Goal: Transaction & Acquisition: Purchase product/service

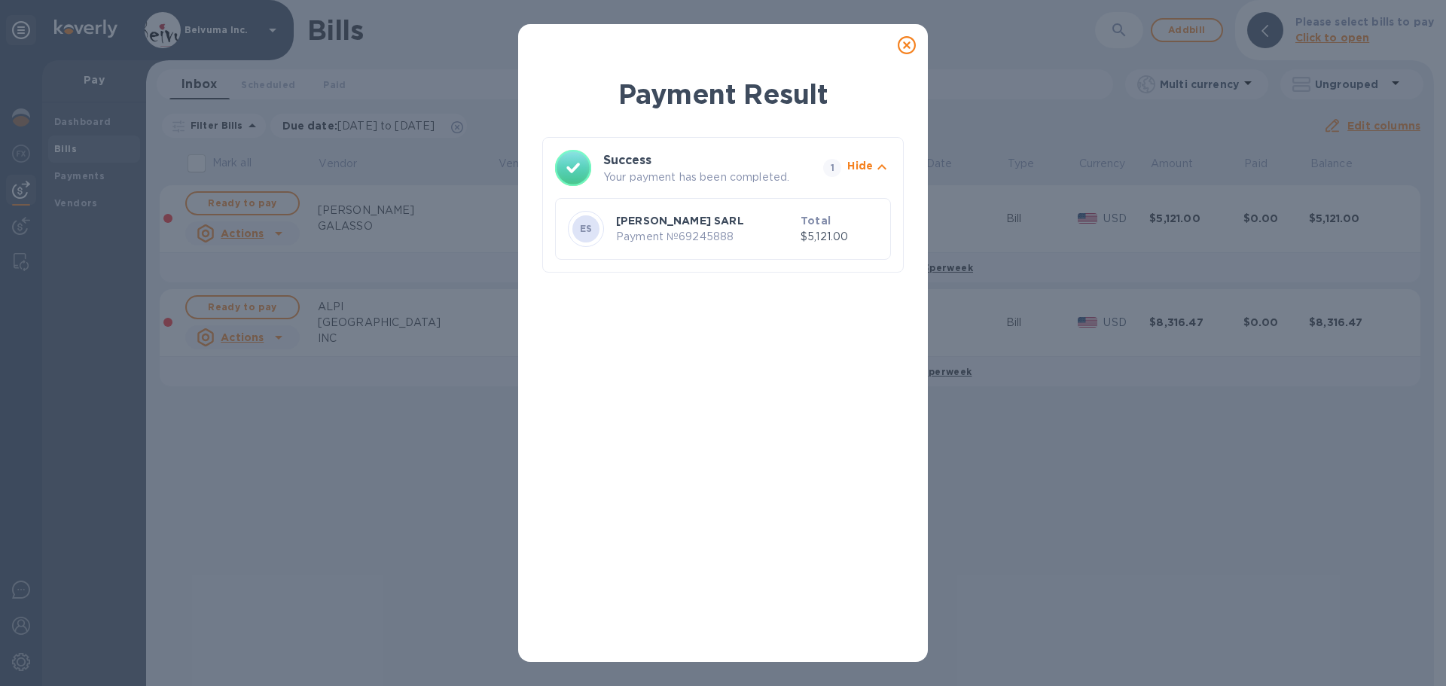
click at [906, 47] on icon at bounding box center [907, 45] width 18 height 18
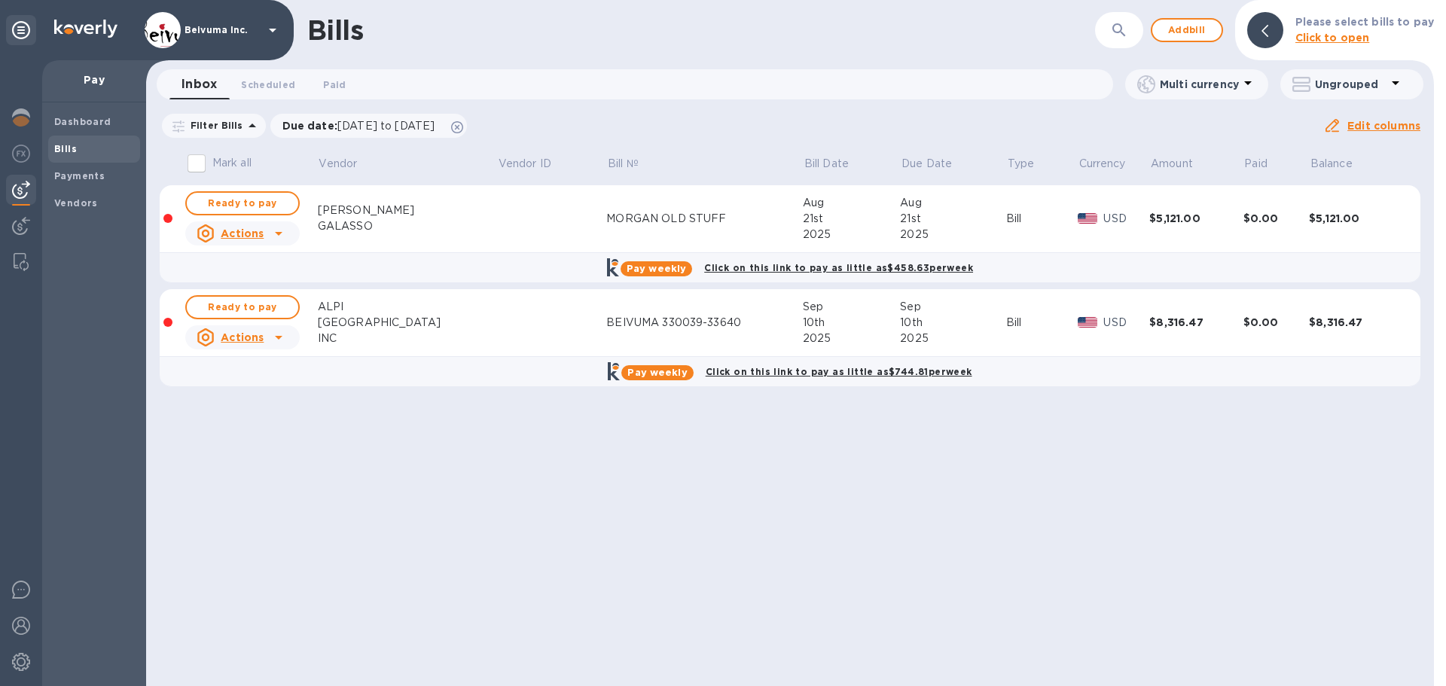
click at [68, 154] on b "Bills" at bounding box center [65, 148] width 23 height 11
click at [282, 243] on icon at bounding box center [279, 233] width 18 height 18
click at [253, 344] on b "Delete" at bounding box center [248, 343] width 38 height 12
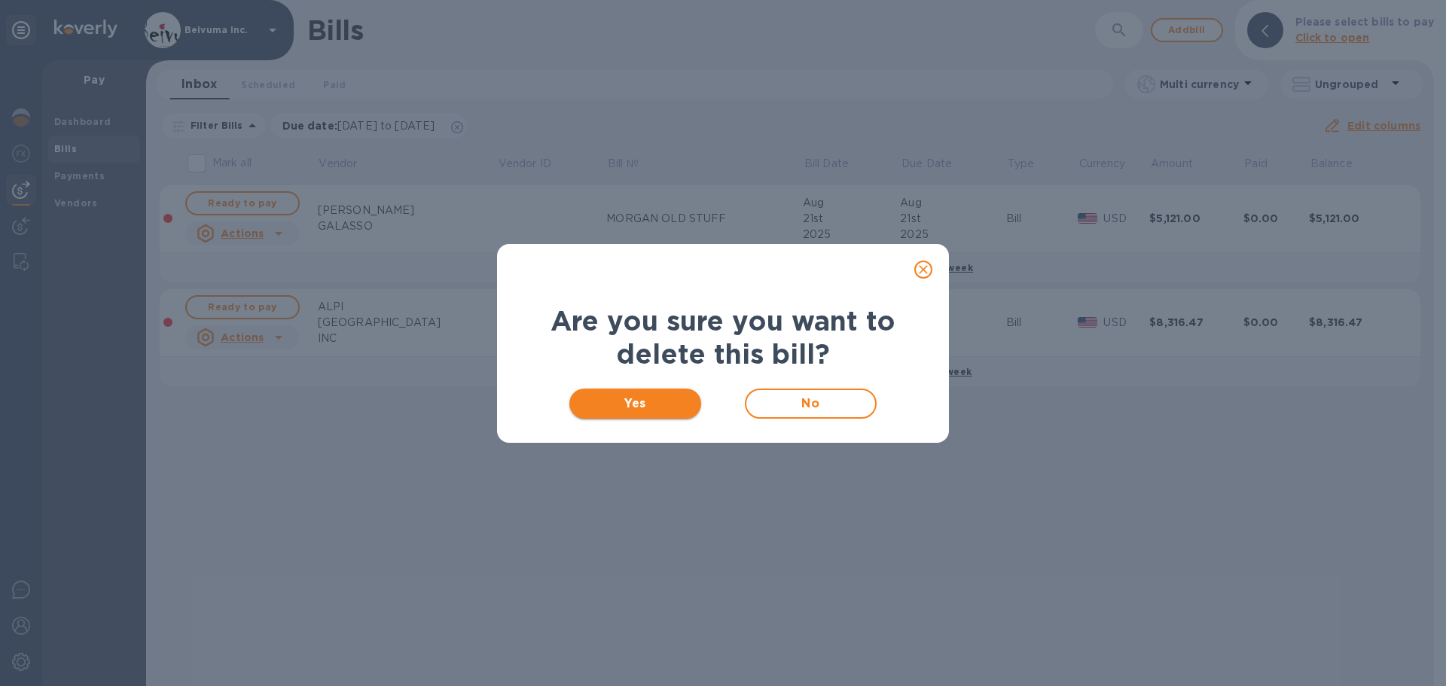
click at [640, 408] on span "Yes" at bounding box center [636, 404] width 108 height 18
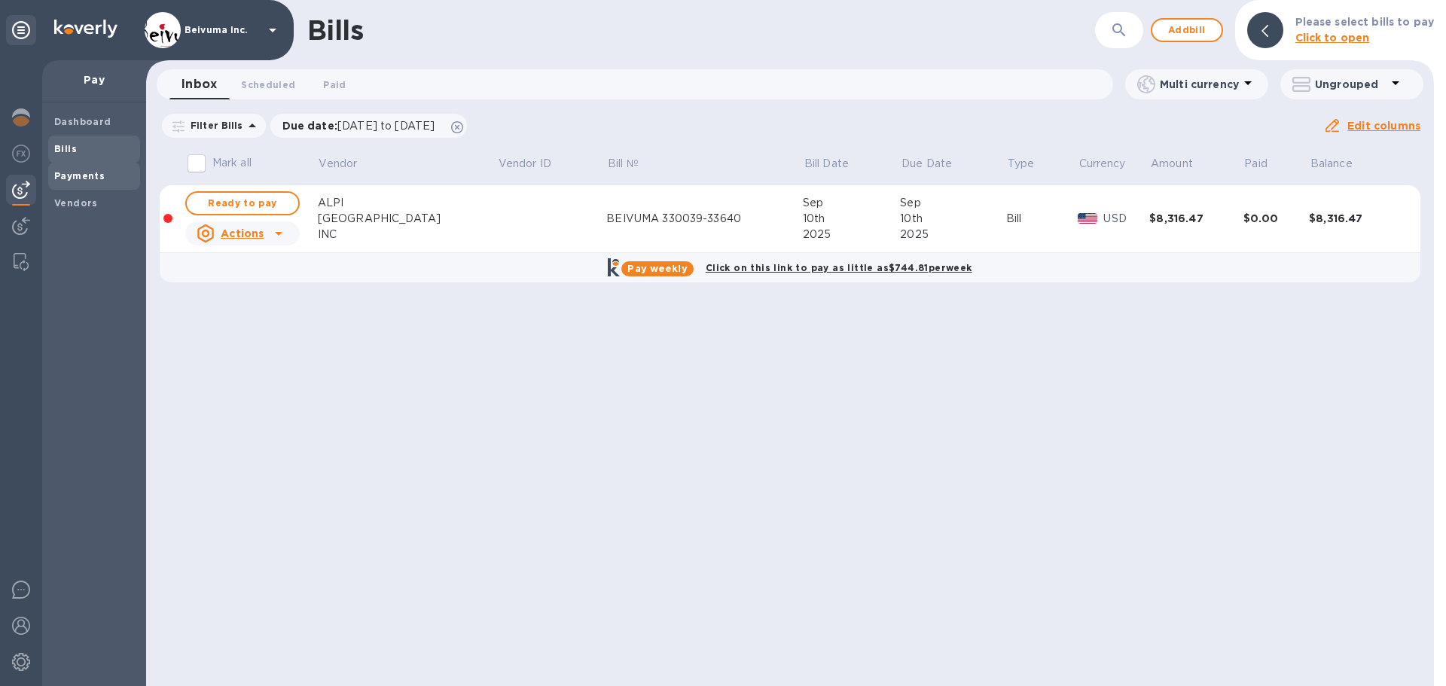
click at [93, 177] on b "Payments" at bounding box center [79, 175] width 50 height 11
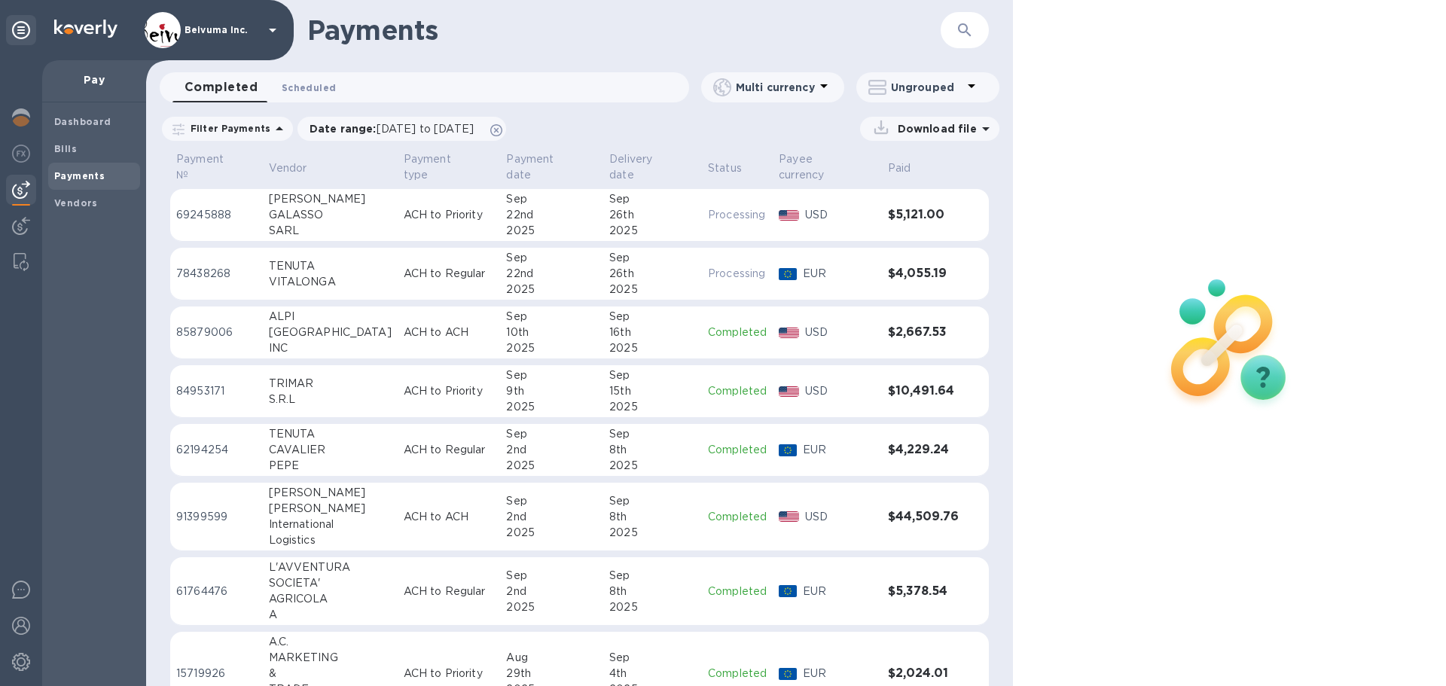
click at [327, 91] on span "Scheduled 0" at bounding box center [309, 88] width 54 height 16
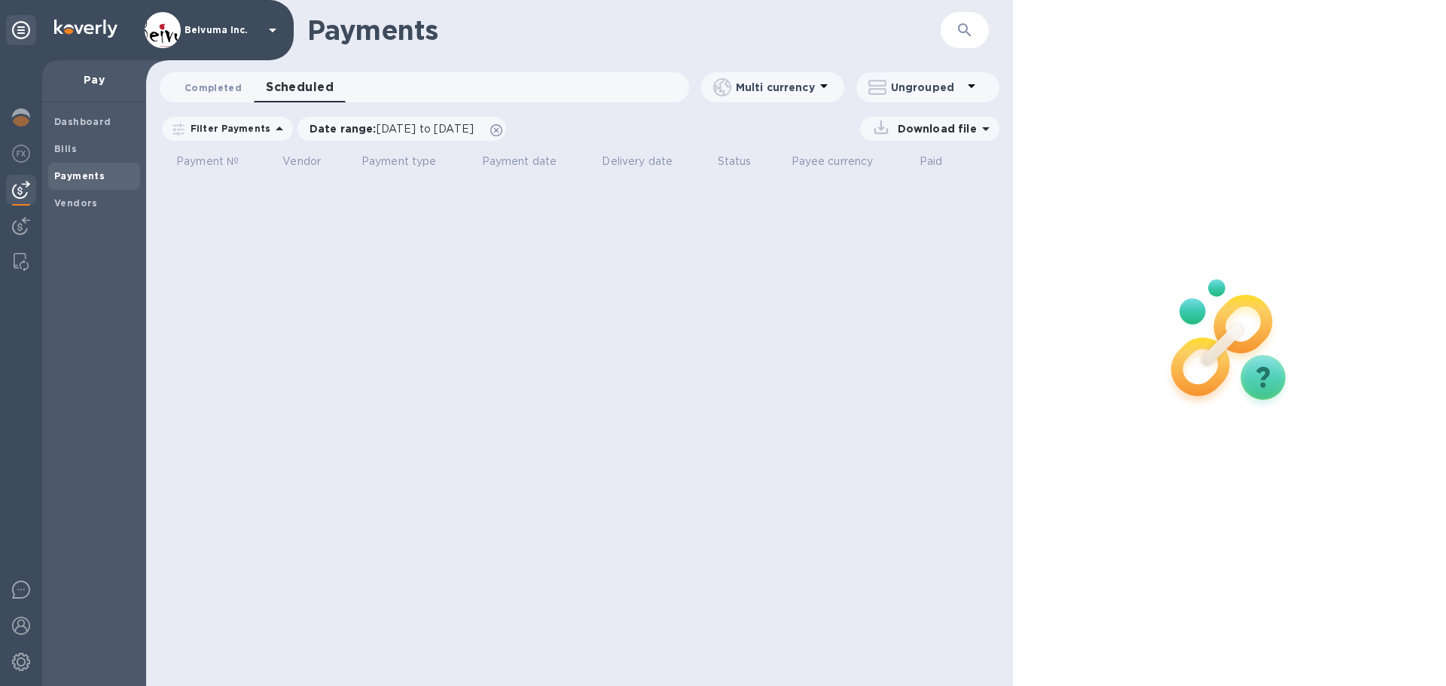
click at [218, 82] on span "Completed 0" at bounding box center [213, 88] width 57 height 16
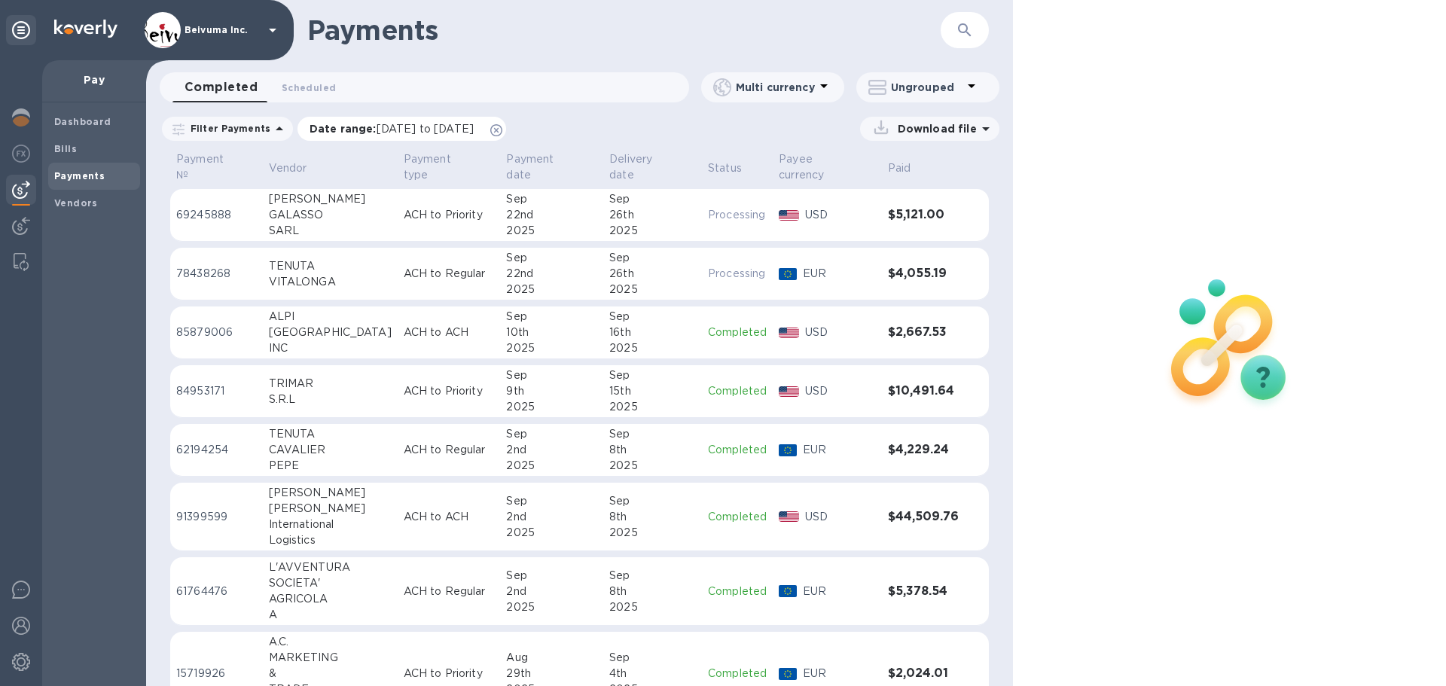
click at [435, 135] on span "[DATE] to [DATE]" at bounding box center [425, 129] width 97 height 12
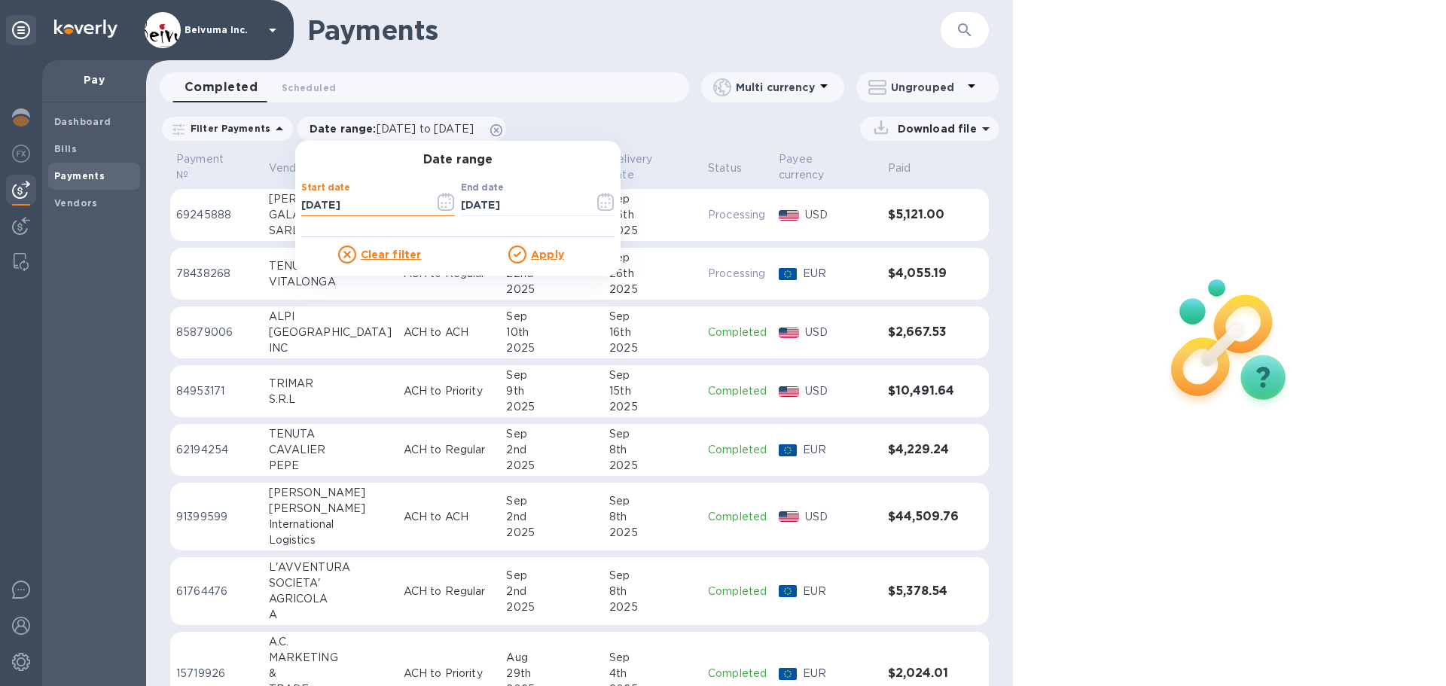
click at [323, 213] on input "[DATE]" at bounding box center [361, 205] width 121 height 23
type input "[DATE]"
click at [551, 258] on u "Apply" at bounding box center [547, 255] width 33 height 12
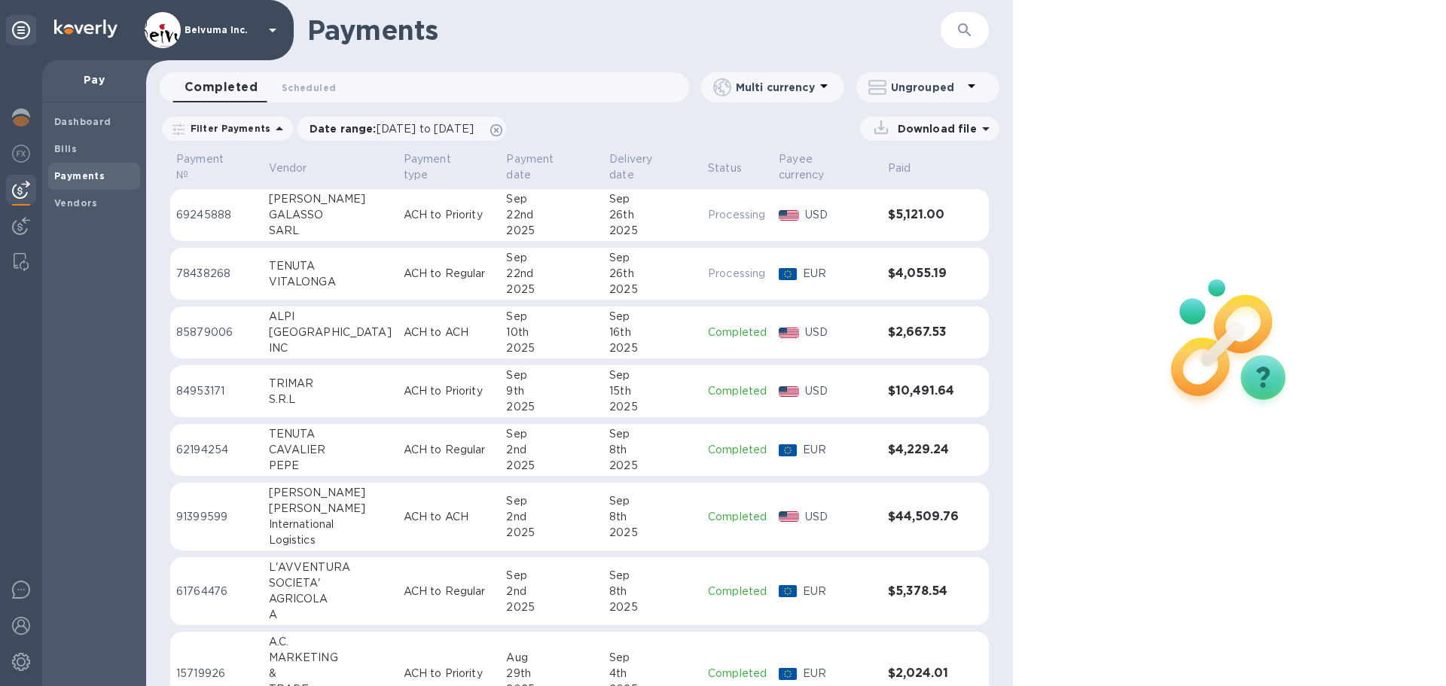
click at [963, 23] on icon "button" at bounding box center [964, 29] width 13 height 13
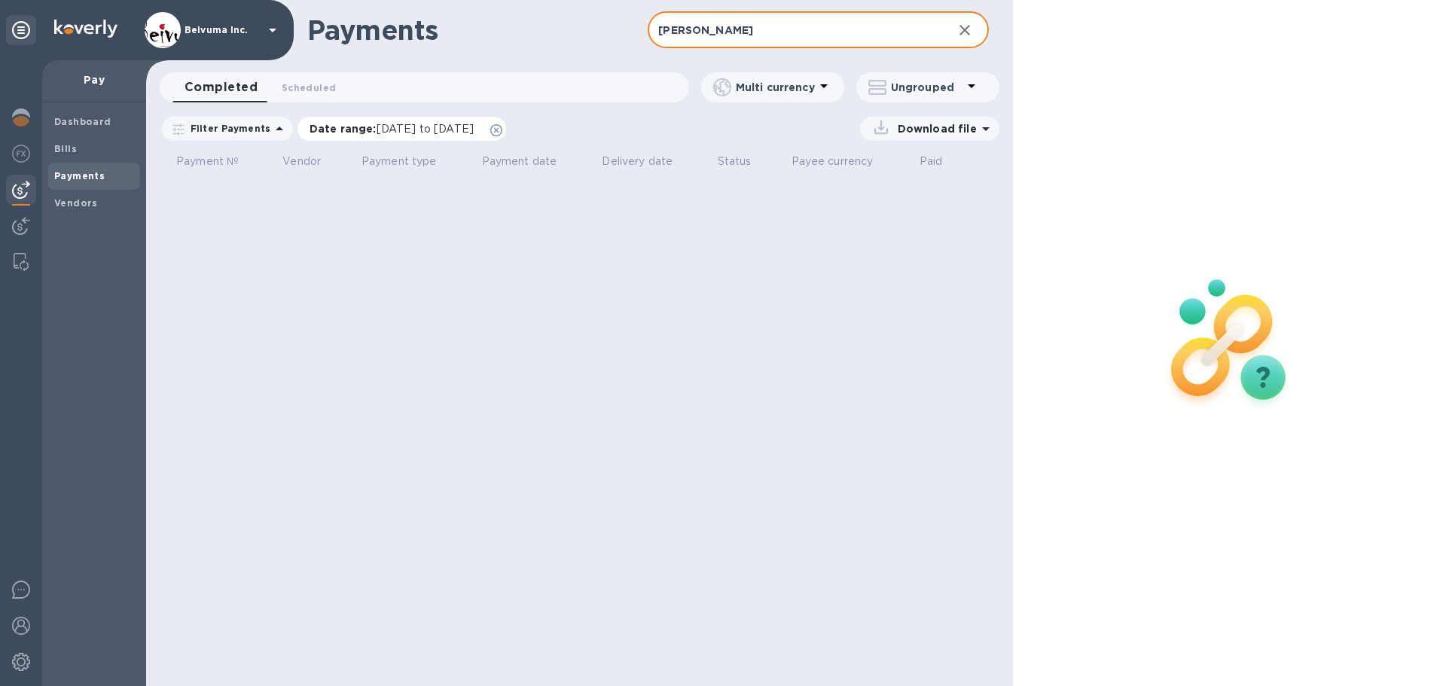
type input "[PERSON_NAME]"
click at [441, 135] on span "[DATE] to [DATE]" at bounding box center [425, 129] width 97 height 12
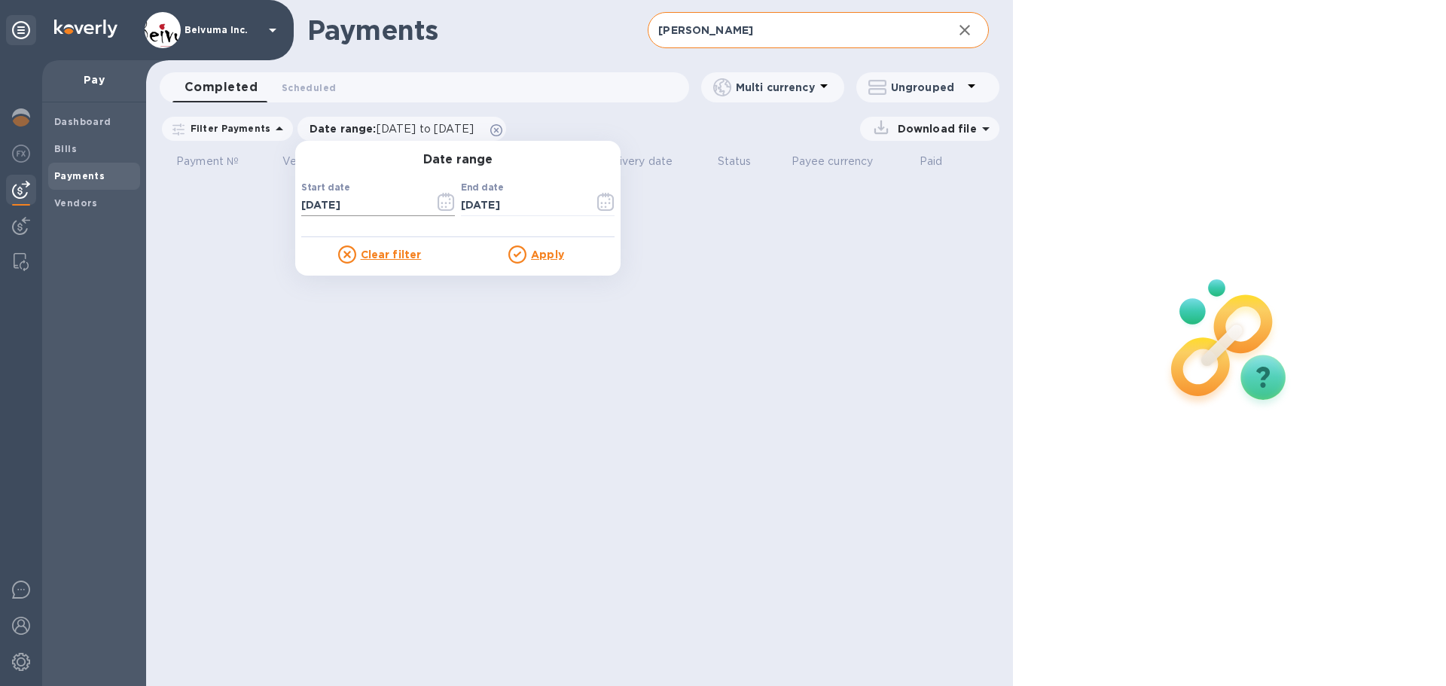
click at [391, 217] on input "[DATE]" at bounding box center [361, 205] width 121 height 23
type input "[DATE]"
click at [554, 261] on u "Apply" at bounding box center [547, 255] width 33 height 12
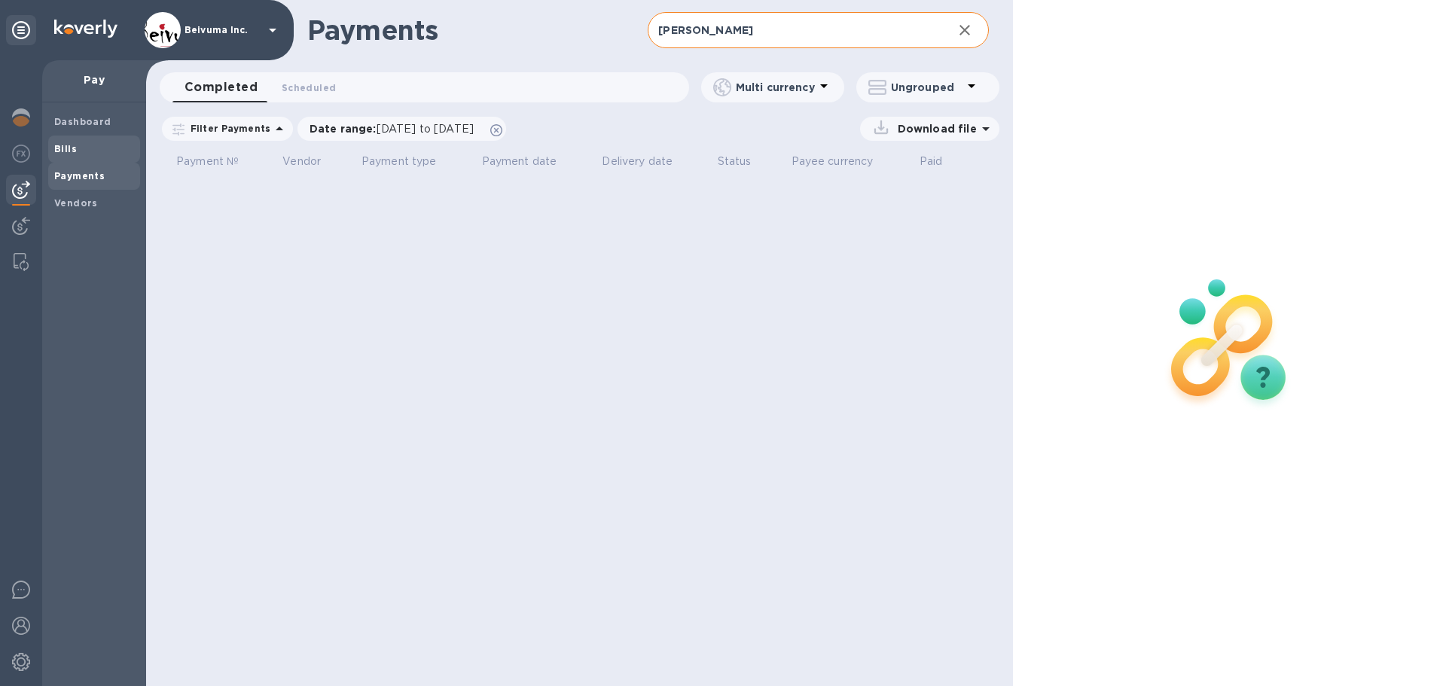
click at [69, 152] on b "Bills" at bounding box center [65, 148] width 23 height 11
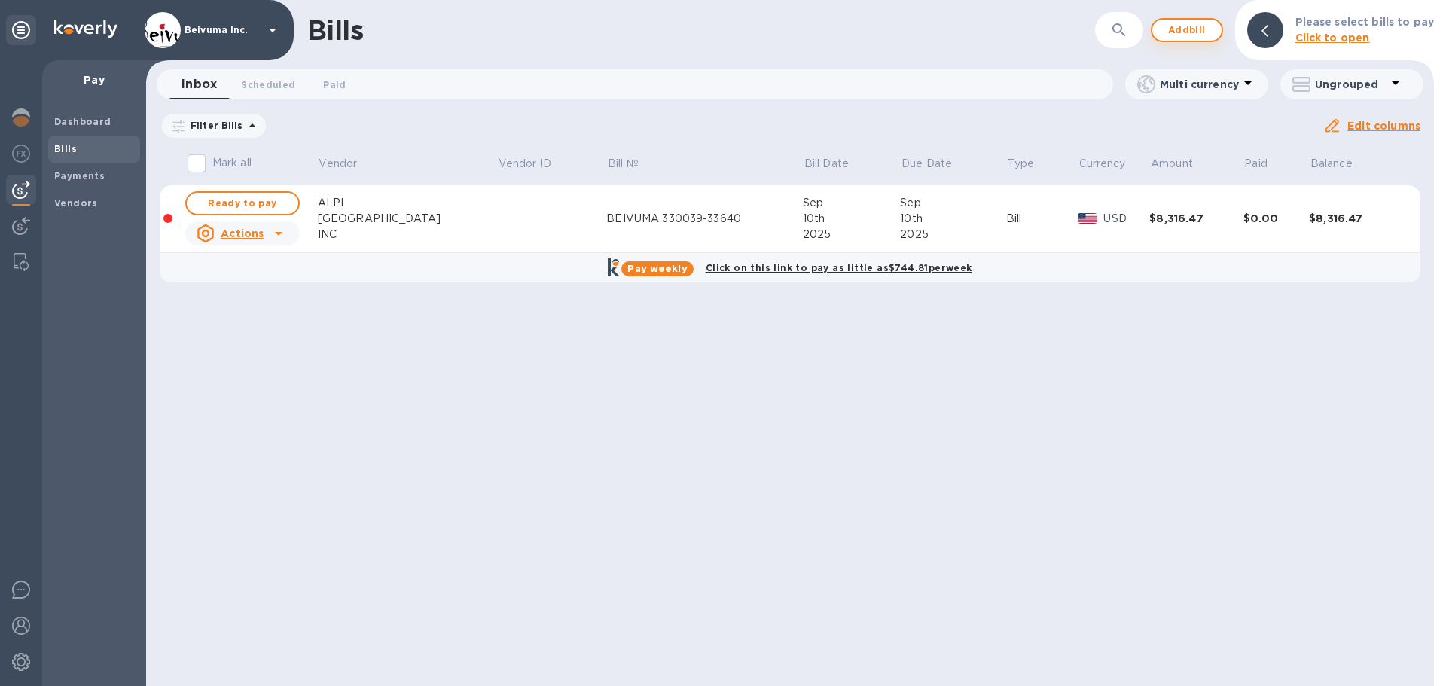
click at [1209, 34] on span "Add bill" at bounding box center [1187, 30] width 45 height 18
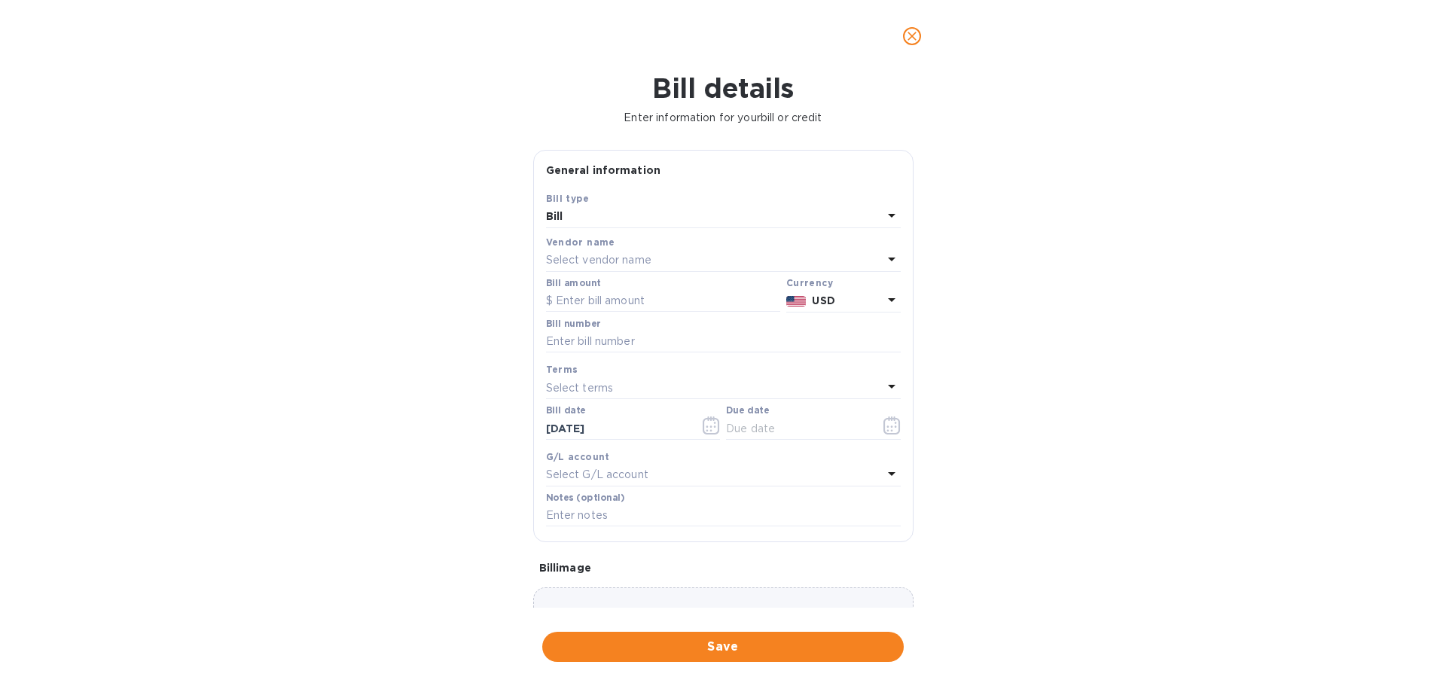
click at [597, 268] on p "Select vendor name" at bounding box center [598, 260] width 105 height 16
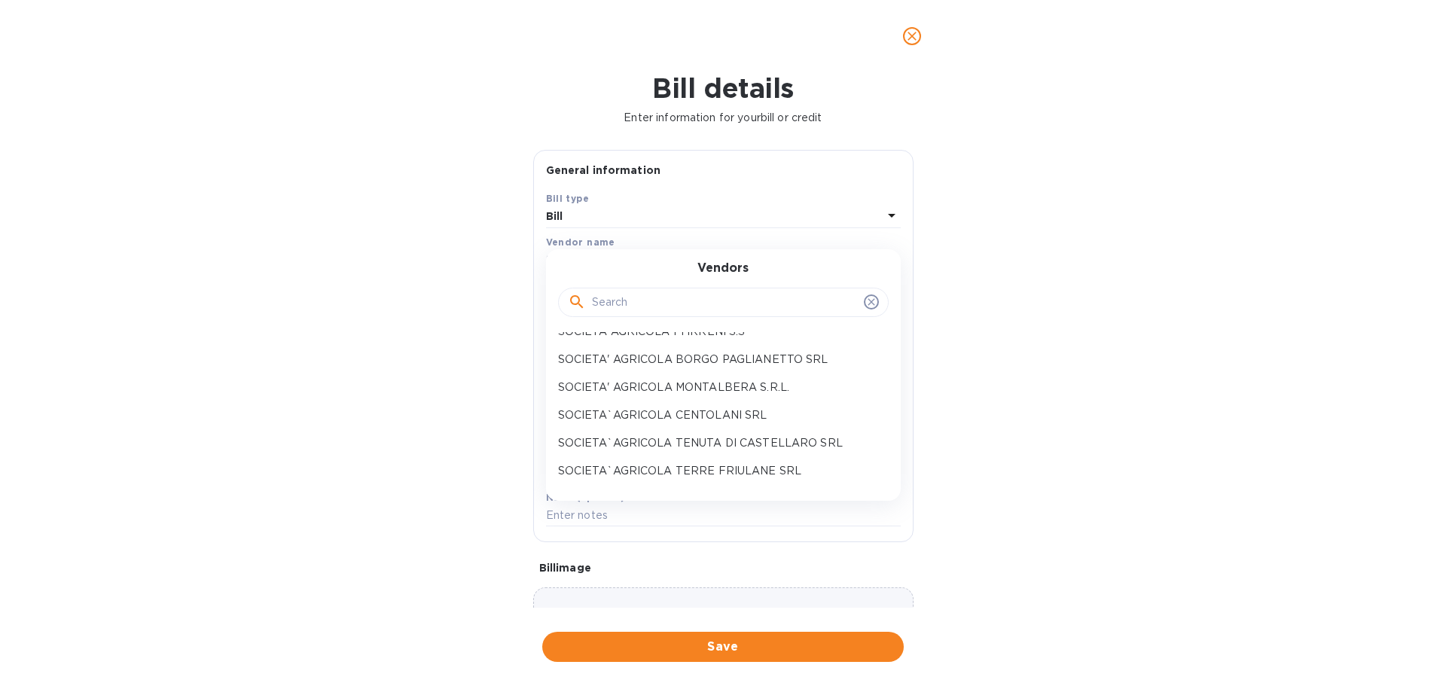
scroll to position [2029, 0]
click at [642, 314] on input "text" at bounding box center [725, 303] width 266 height 23
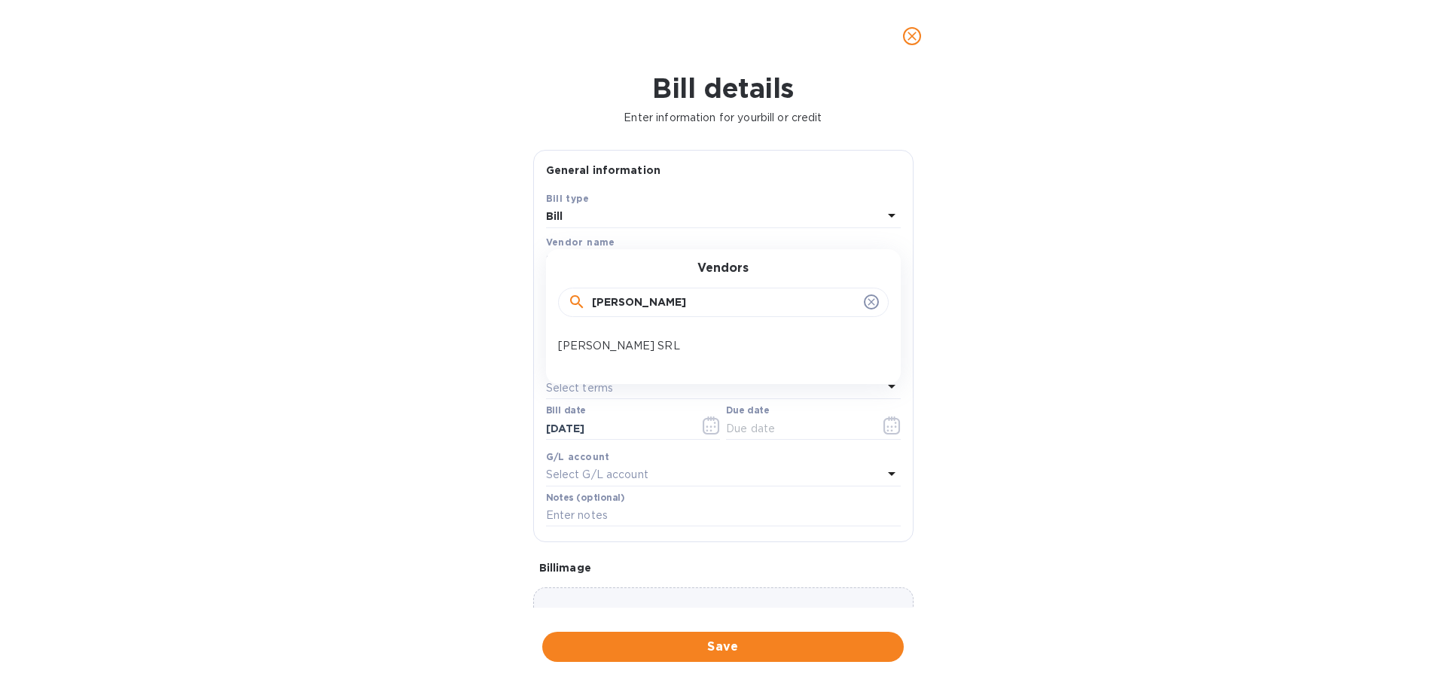
scroll to position [0, 0]
type input "[PERSON_NAME]"
click at [623, 354] on p "[PERSON_NAME] SRL" at bounding box center [717, 346] width 319 height 16
click at [863, 309] on p "USD" at bounding box center [847, 301] width 70 height 16
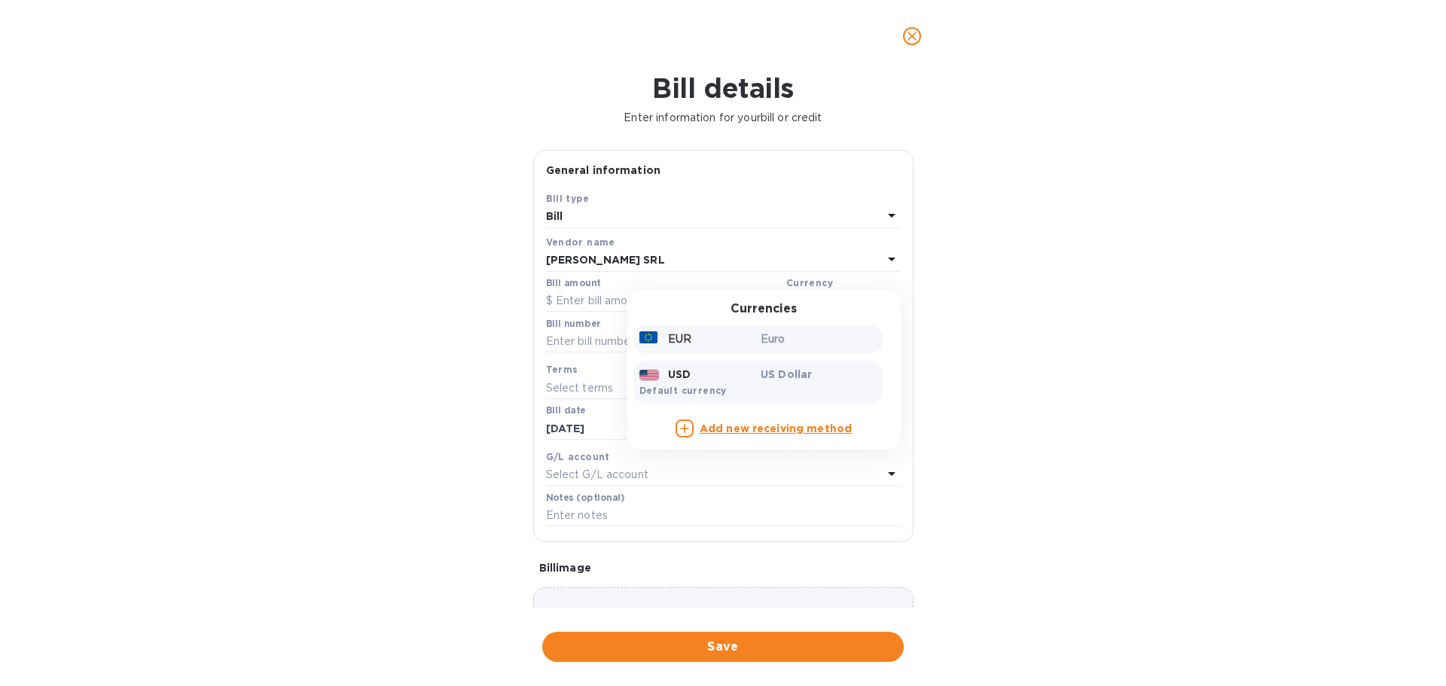
click at [711, 350] on div "EUR" at bounding box center [698, 339] width 122 height 22
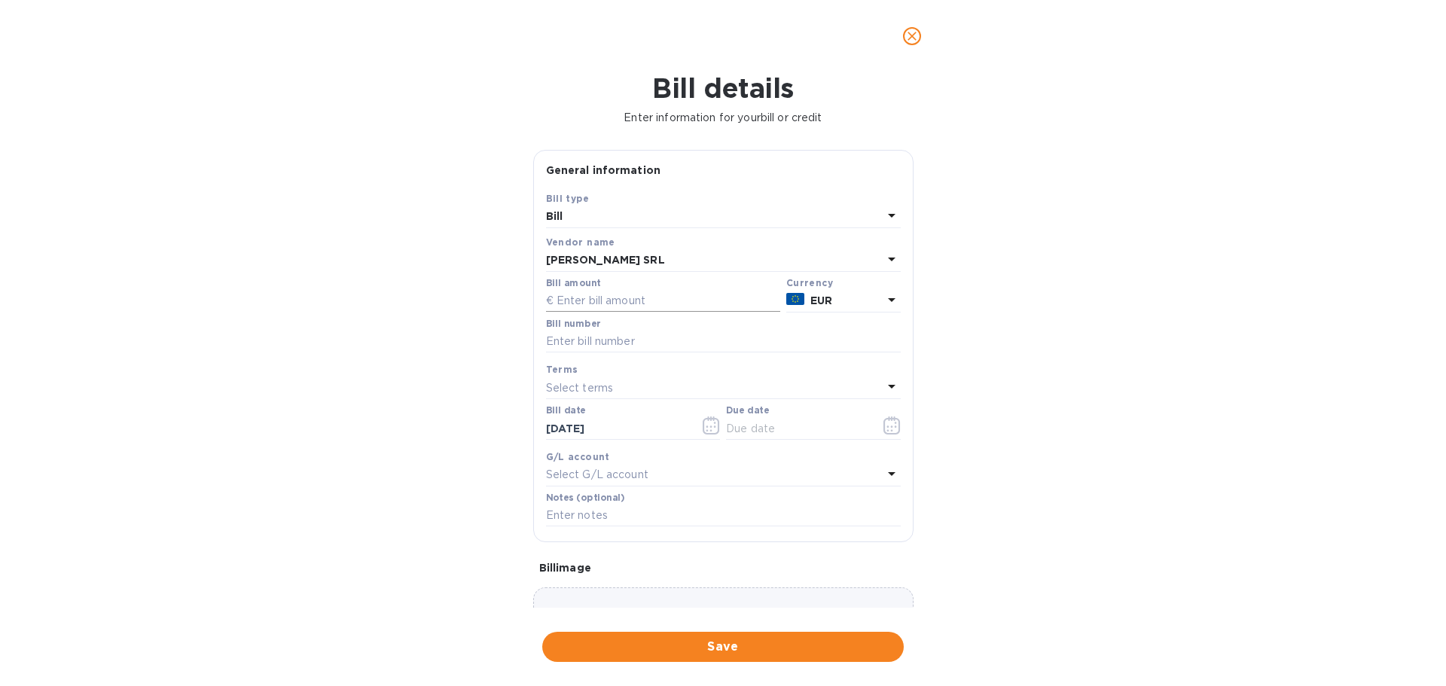
click at [637, 313] on input "text" at bounding box center [663, 301] width 234 height 23
type input "6,956.40"
click at [615, 353] on input "text" at bounding box center [723, 342] width 355 height 23
drag, startPoint x: 609, startPoint y: 417, endPoint x: 517, endPoint y: 417, distance: 91.9
click at [517, 417] on div "Bill details Enter information for your bill or credit General information Save…" at bounding box center [723, 379] width 1446 height 614
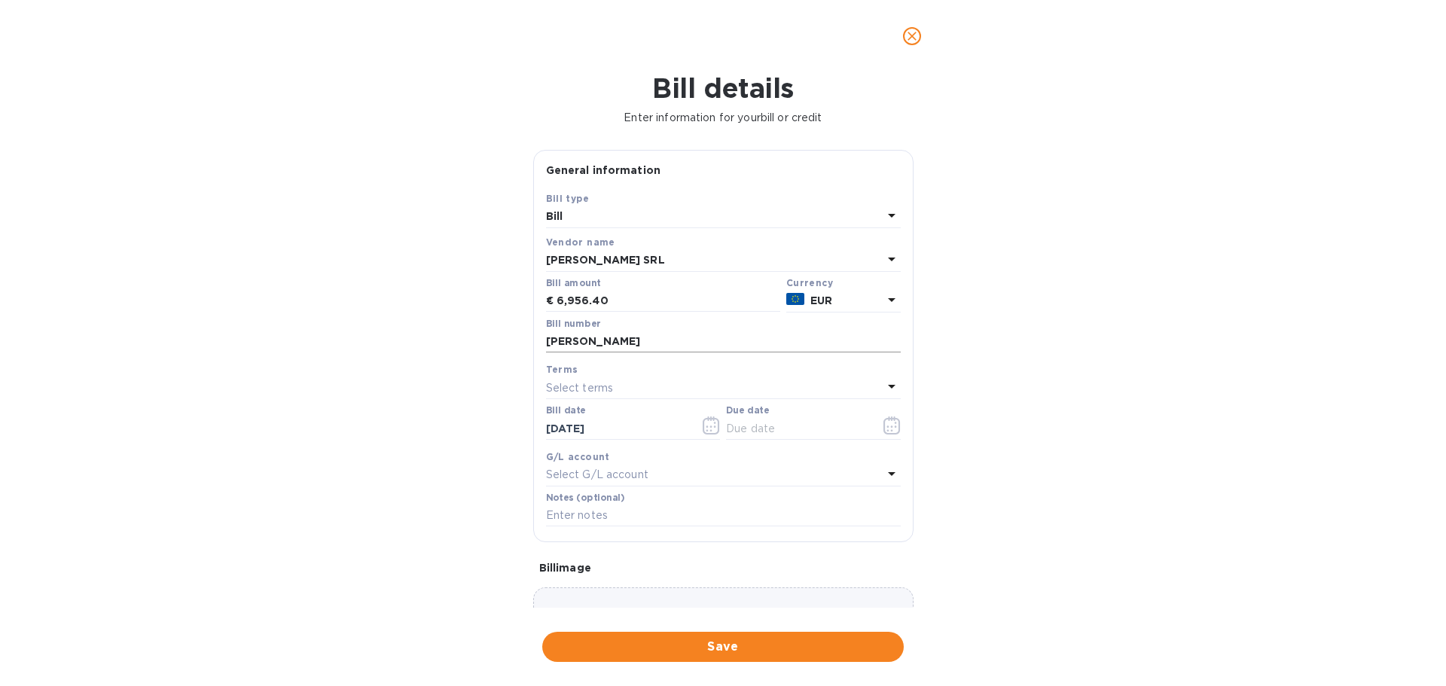
click at [636, 353] on input "[PERSON_NAME]" at bounding box center [723, 342] width 355 height 23
paste input "n° 501"
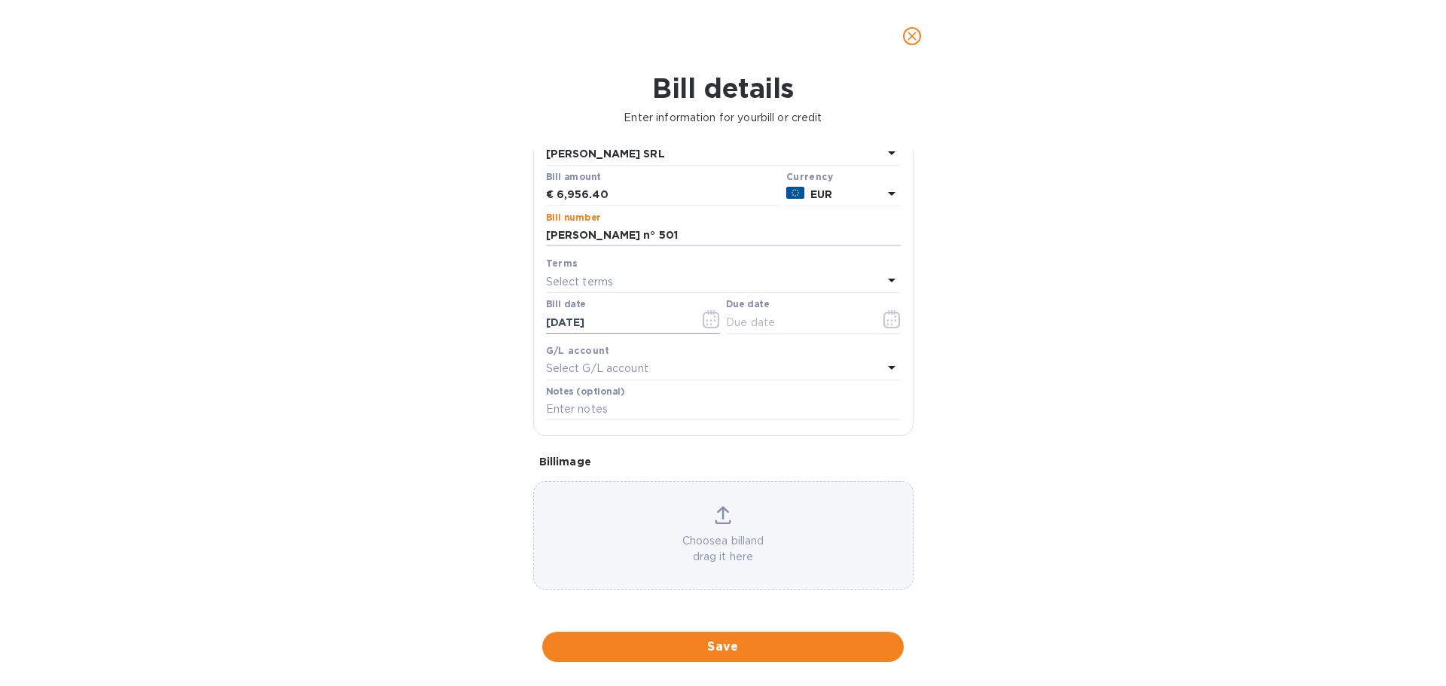
scroll to position [176, 0]
type input "[PERSON_NAME] n° 501"
click at [884, 328] on icon "button" at bounding box center [892, 319] width 17 height 18
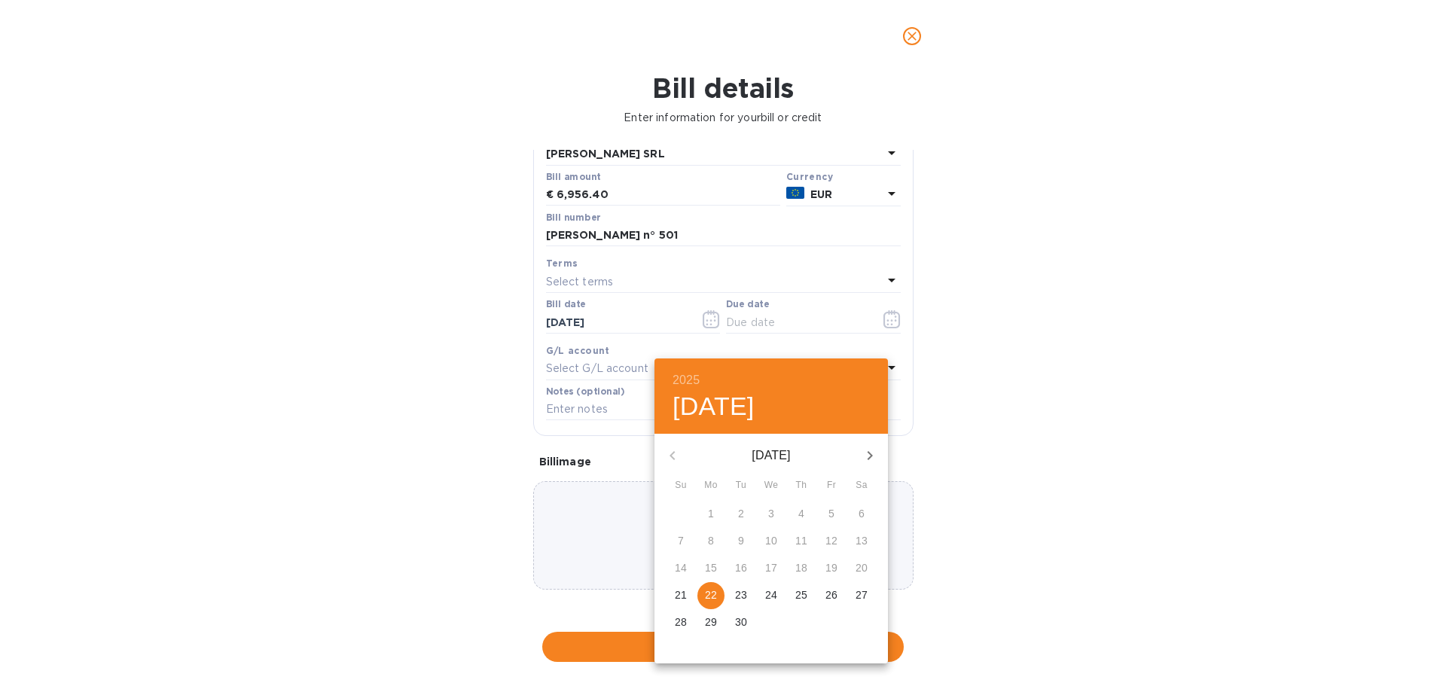
click at [717, 600] on p "22" at bounding box center [711, 595] width 12 height 15
type input "[DATE]"
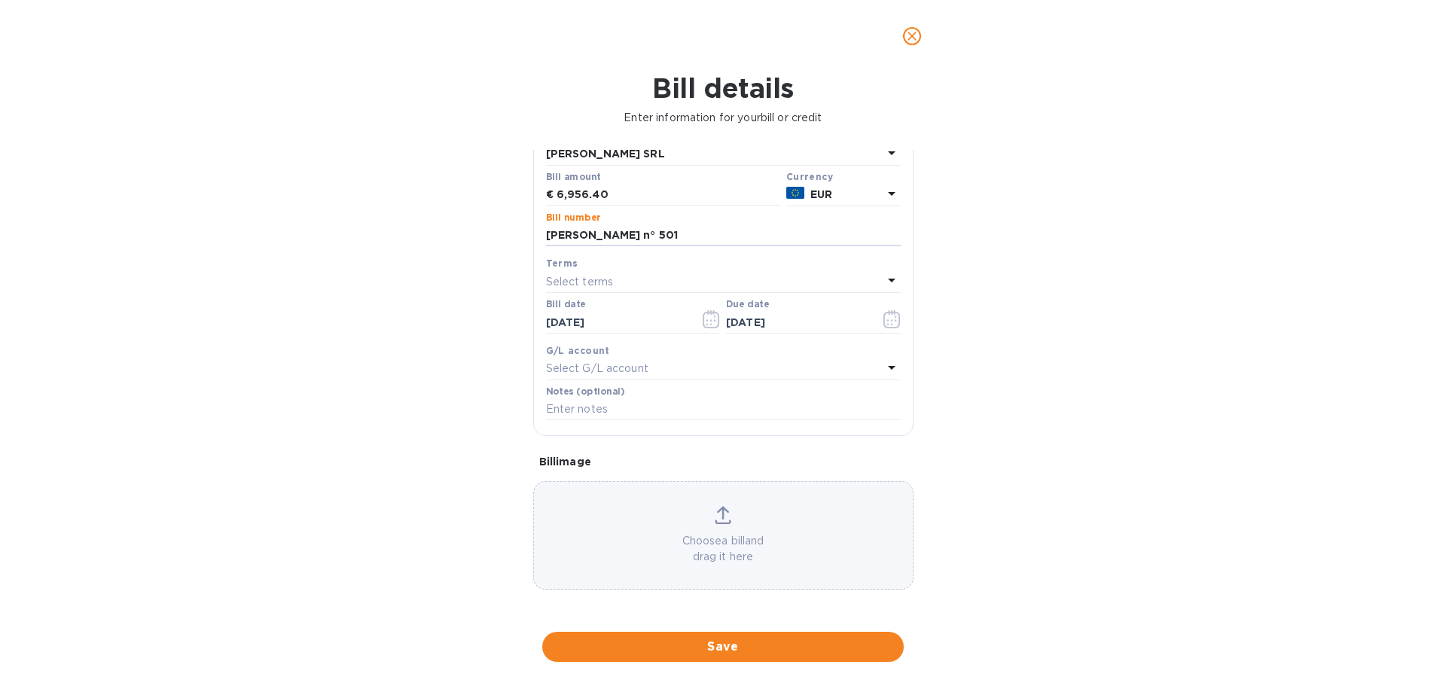
drag, startPoint x: 664, startPoint y: 238, endPoint x: 528, endPoint y: 249, distance: 136.7
click at [528, 249] on div "General information Save Bill type Bill Vendor name [PERSON_NAME] SRL Bill amou…" at bounding box center [723, 379] width 395 height 458
click at [583, 421] on input "text" at bounding box center [723, 409] width 355 height 23
paste input "[PERSON_NAME] n° 501"
type input "[PERSON_NAME] n° 501"
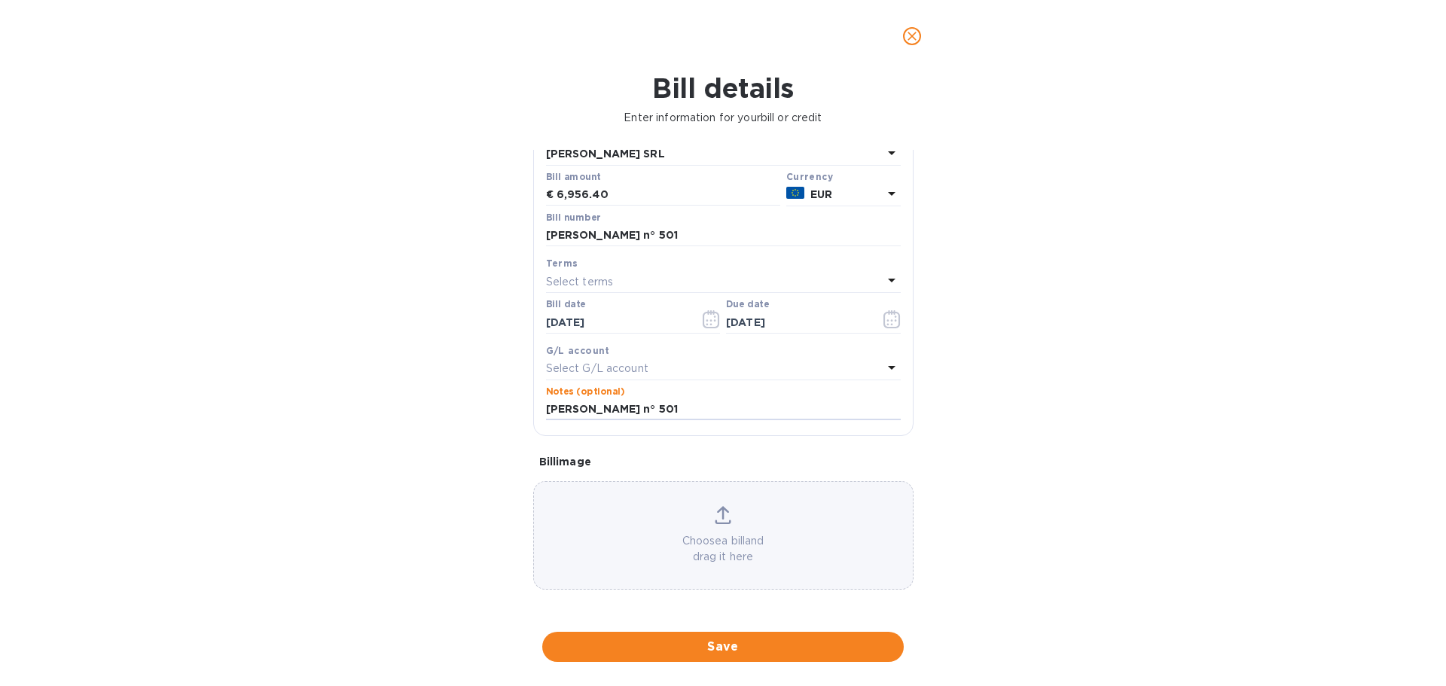
click at [743, 645] on span "Save" at bounding box center [722, 647] width 337 height 18
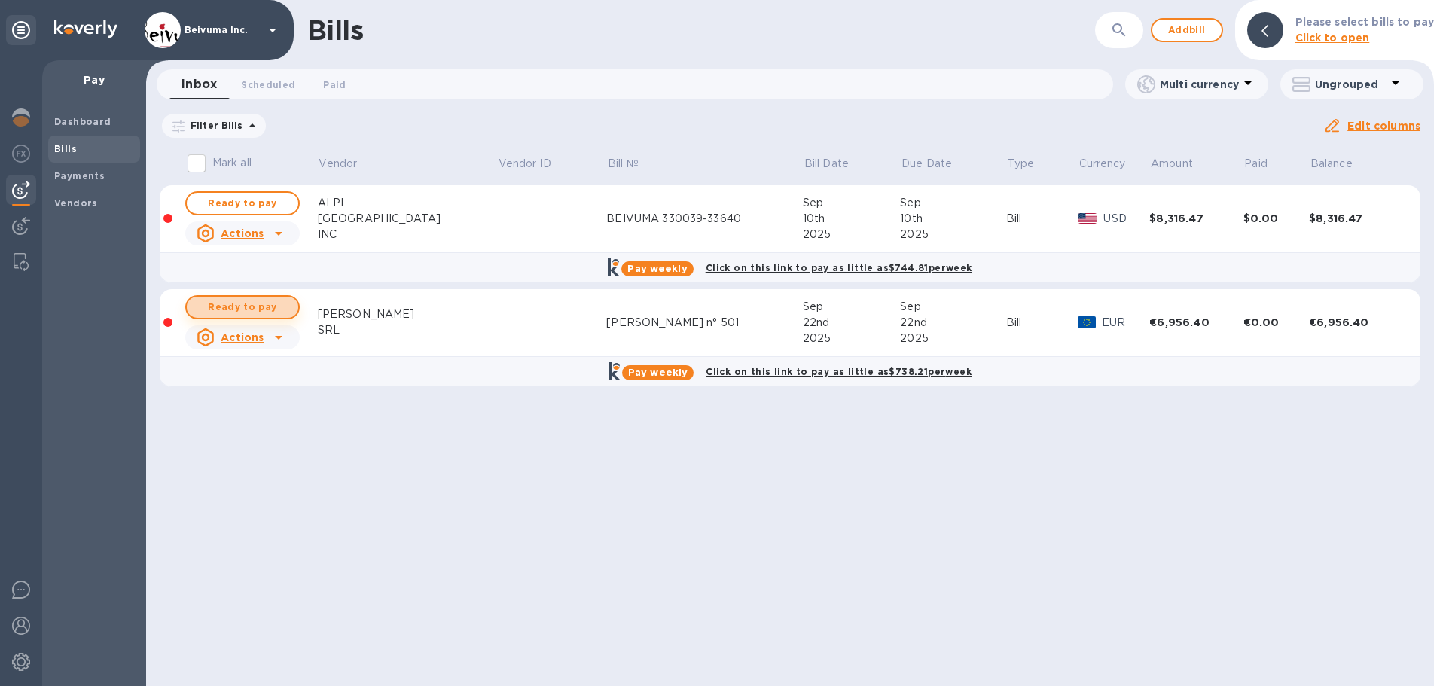
click at [256, 316] on span "Ready to pay" at bounding box center [242, 307] width 87 height 18
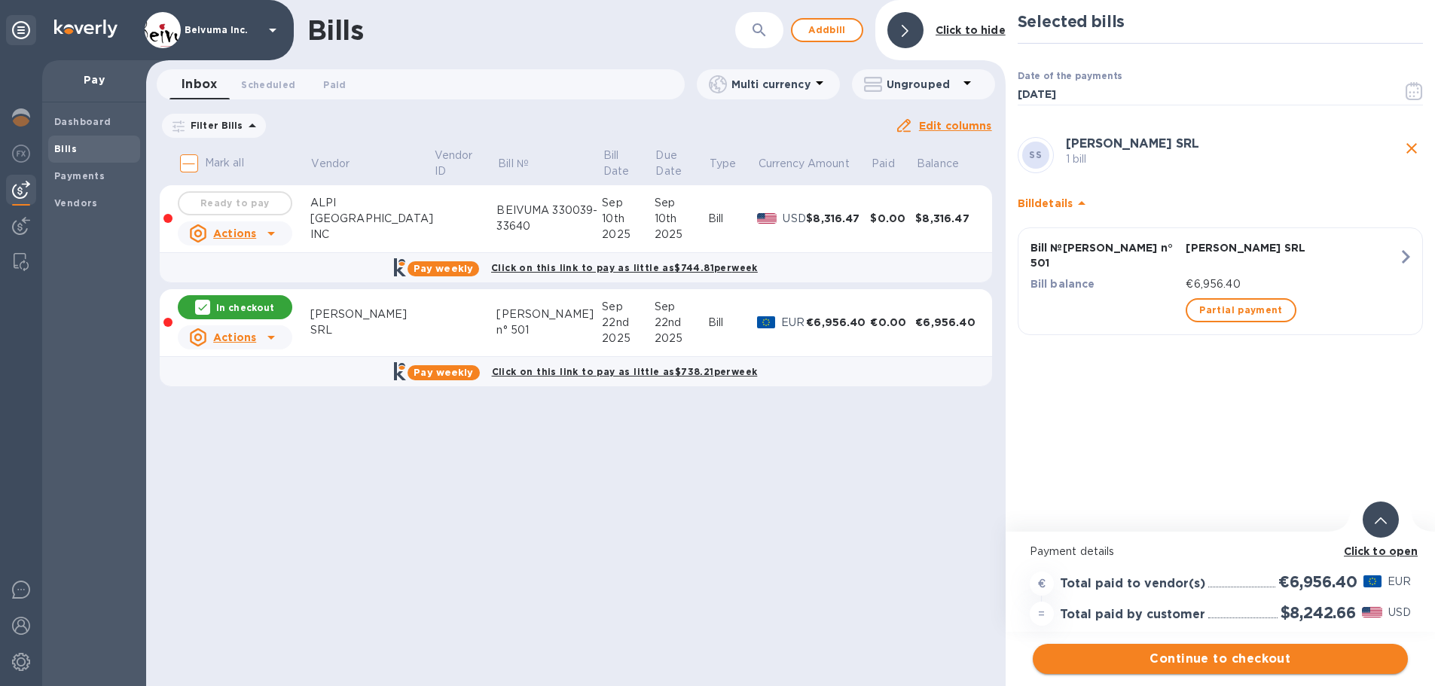
click at [1253, 659] on span "Continue to checkout" at bounding box center [1220, 659] width 351 height 18
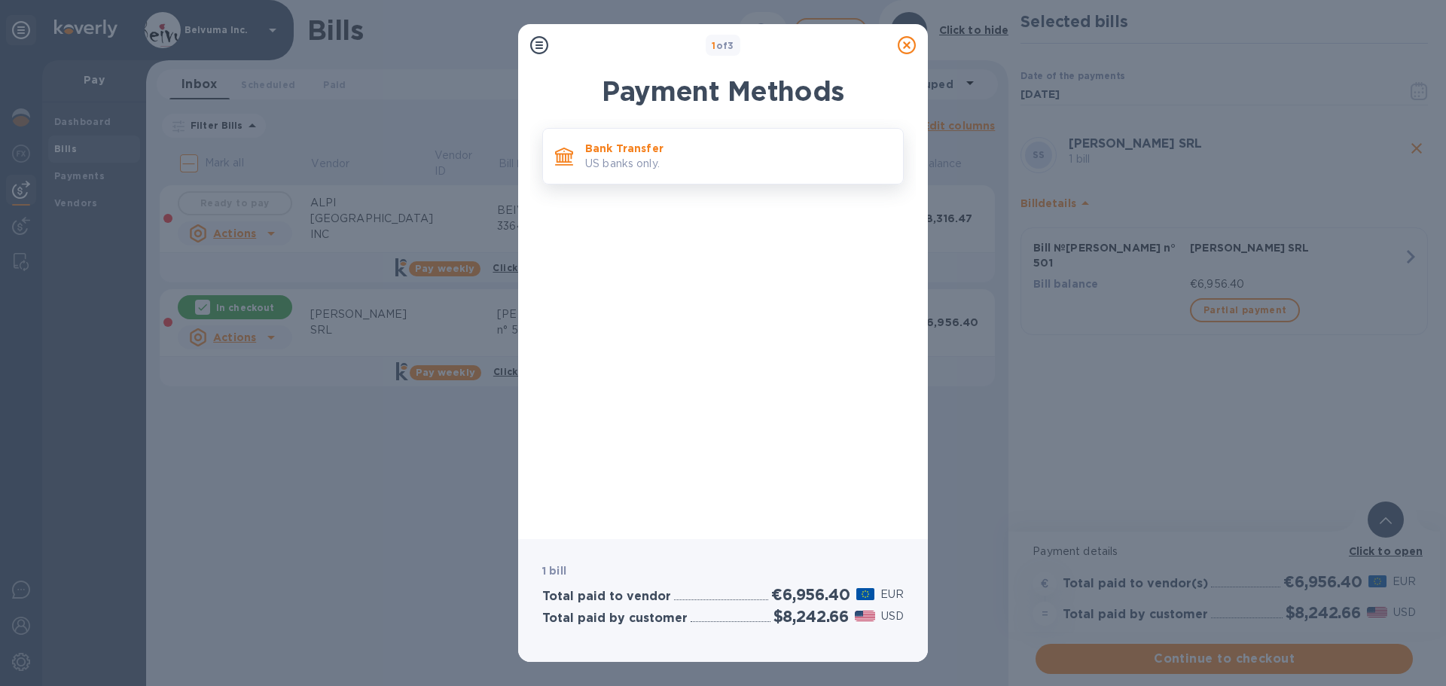
click at [645, 156] on p "Bank Transfer" at bounding box center [738, 148] width 306 height 15
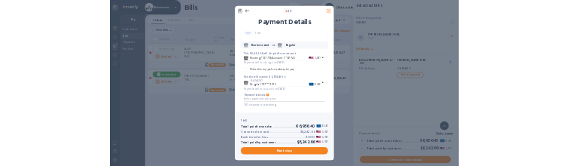
scroll to position [93, 0]
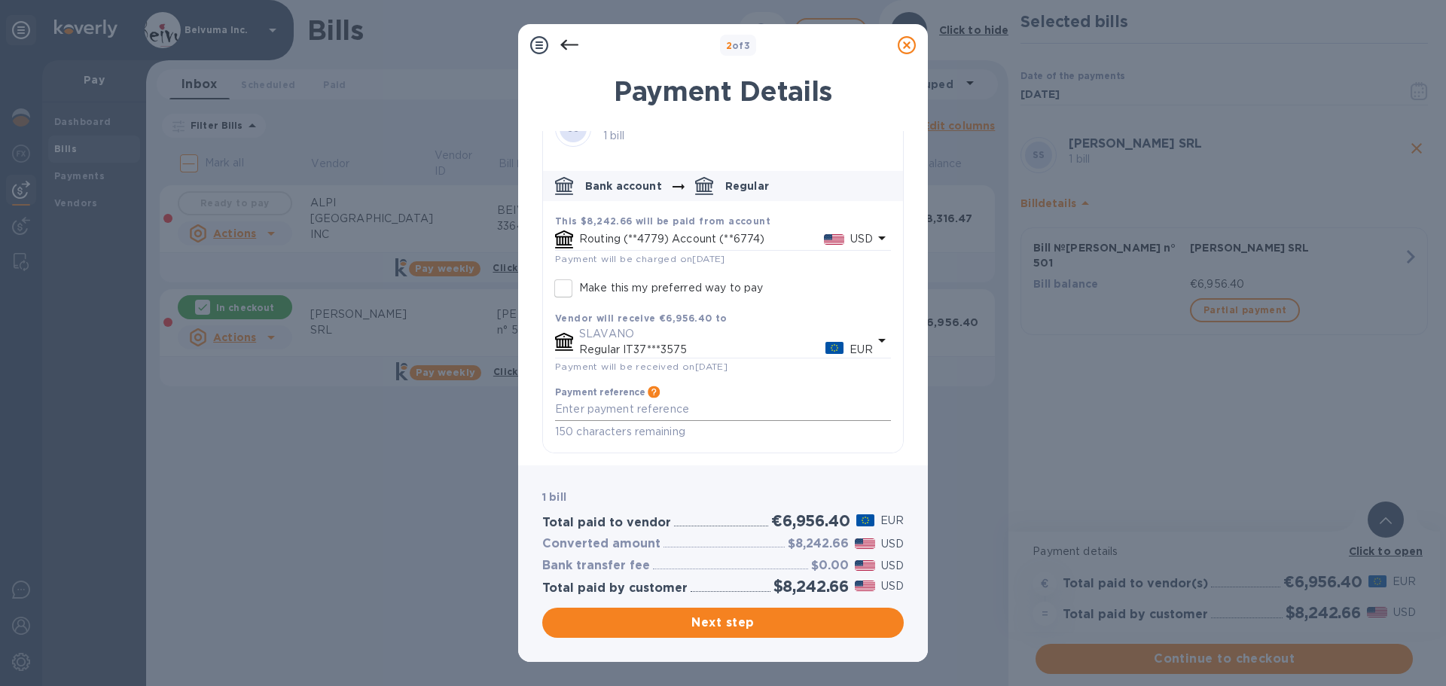
click at [656, 412] on textarea "default-method" at bounding box center [723, 409] width 336 height 13
paste textarea "[PERSON_NAME] n° 501"
type textarea "[PERSON_NAME] n° 501"
click at [736, 623] on span "Next step" at bounding box center [722, 623] width 337 height 18
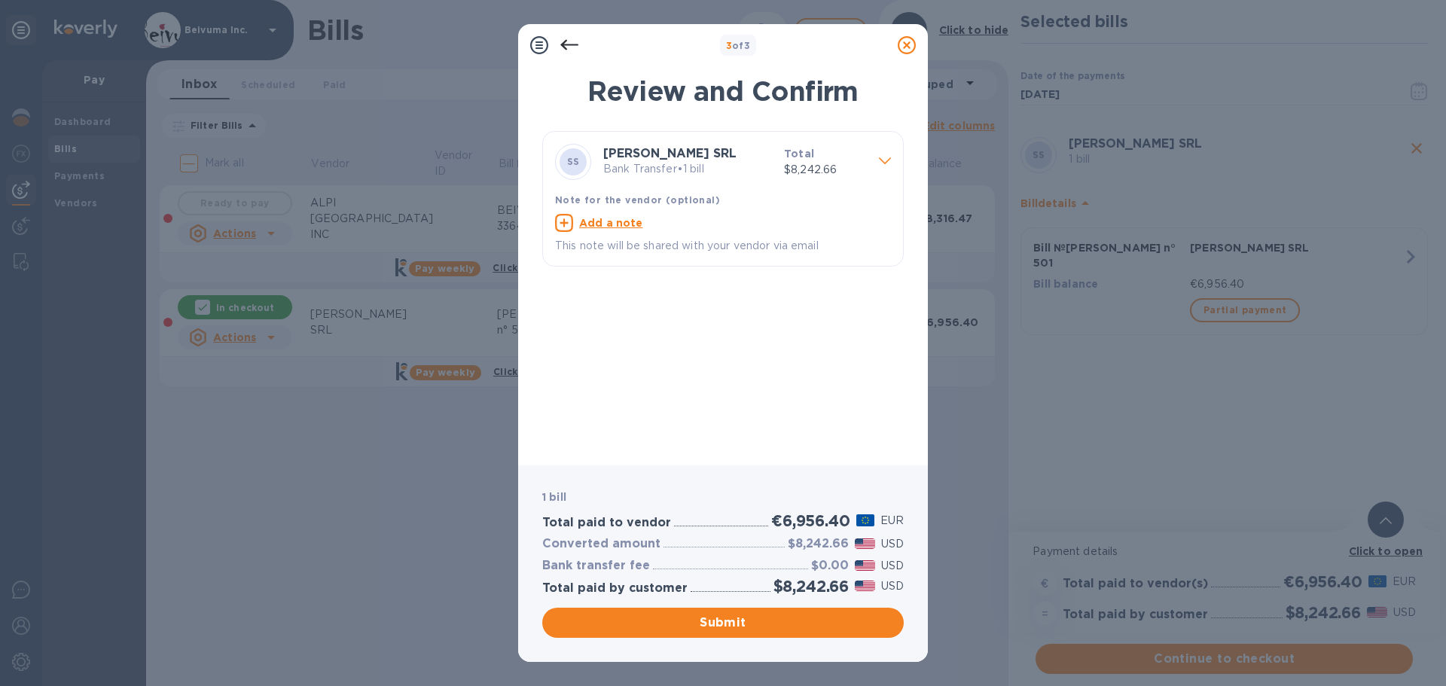
click at [618, 229] on u "Add a note" at bounding box center [611, 223] width 64 height 12
click at [607, 231] on textarea at bounding box center [711, 224] width 312 height 13
paste textarea "[PERSON_NAME] n° 501"
type textarea "[PERSON_NAME] n° 501"
click at [739, 620] on span "Submit" at bounding box center [722, 623] width 337 height 18
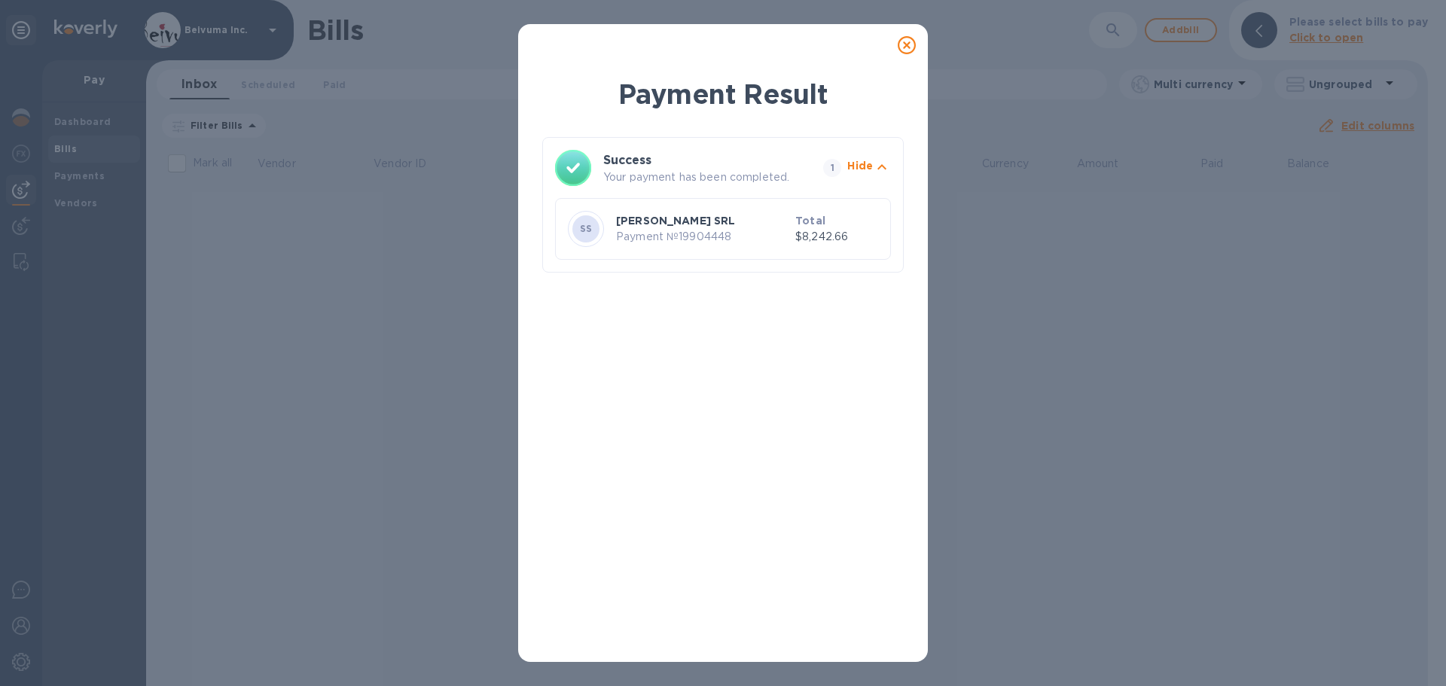
click at [907, 54] on icon at bounding box center [907, 45] width 18 height 18
